Goal: Task Accomplishment & Management: Manage account settings

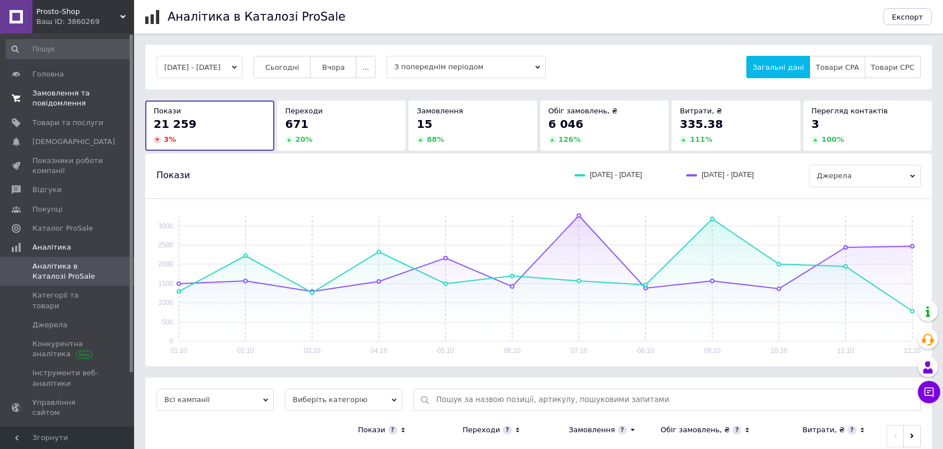
click at [66, 106] on span "Замовлення та повідомлення" at bounding box center [67, 98] width 71 height 20
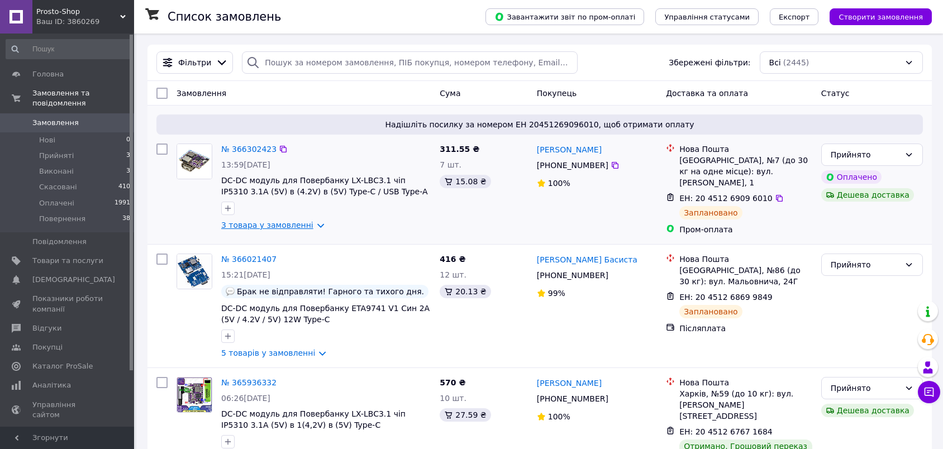
click at [299, 226] on link "3 товара у замовленні" at bounding box center [267, 225] width 92 height 9
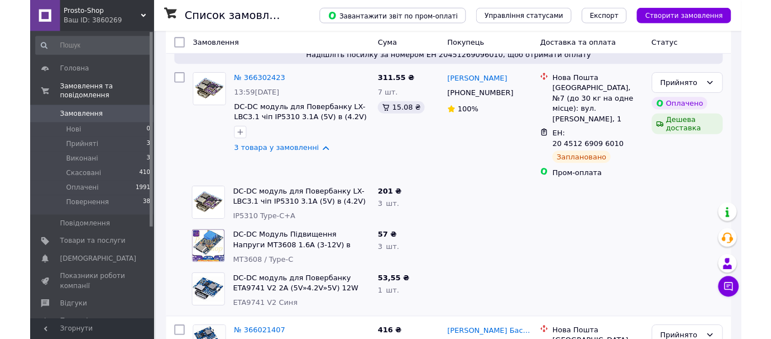
scroll to position [84, 0]
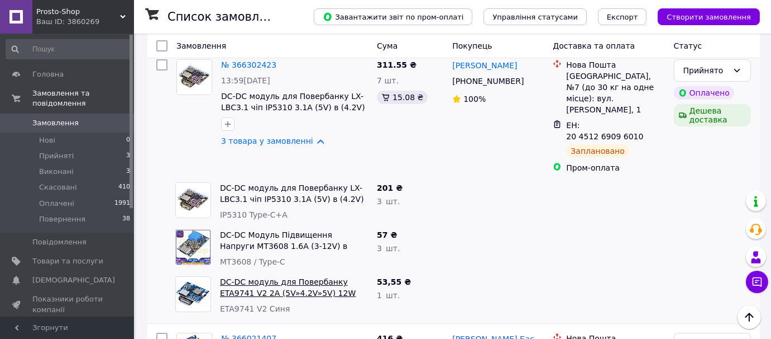
click at [320, 277] on link "DC-DC модуль для Повербанку ETA9741 V2 2А (5V»4.2V»5V) 12W Type-C / USB-A СИНЯ" at bounding box center [288, 292] width 136 height 31
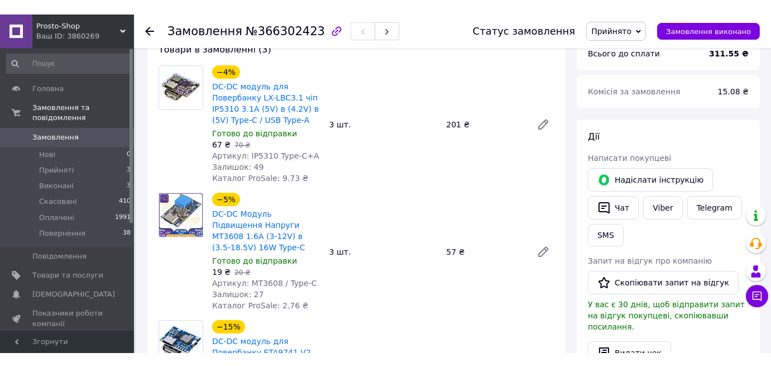
scroll to position [169, 0]
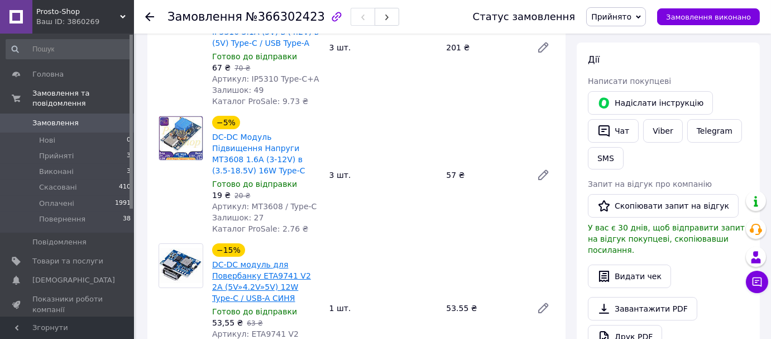
click at [282, 261] on link "DC-DC модуль для Повербанку ETA9741 V2 2А (5V»4.2V»5V) 12W Type-C / USB-A СИНЯ" at bounding box center [261, 281] width 99 height 42
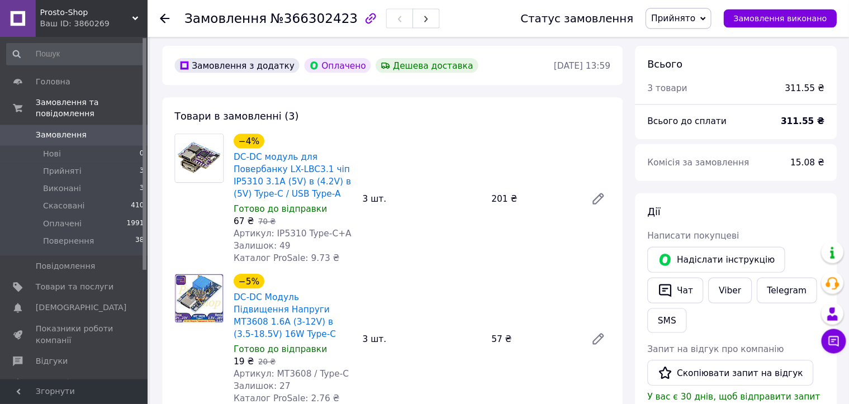
scroll to position [0, 0]
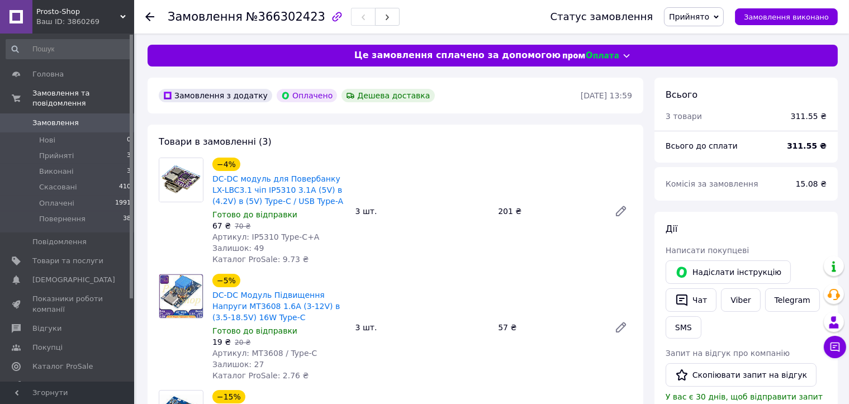
click at [58, 118] on span "Замовлення" at bounding box center [55, 123] width 46 height 10
